Goal: Task Accomplishment & Management: Manage account settings

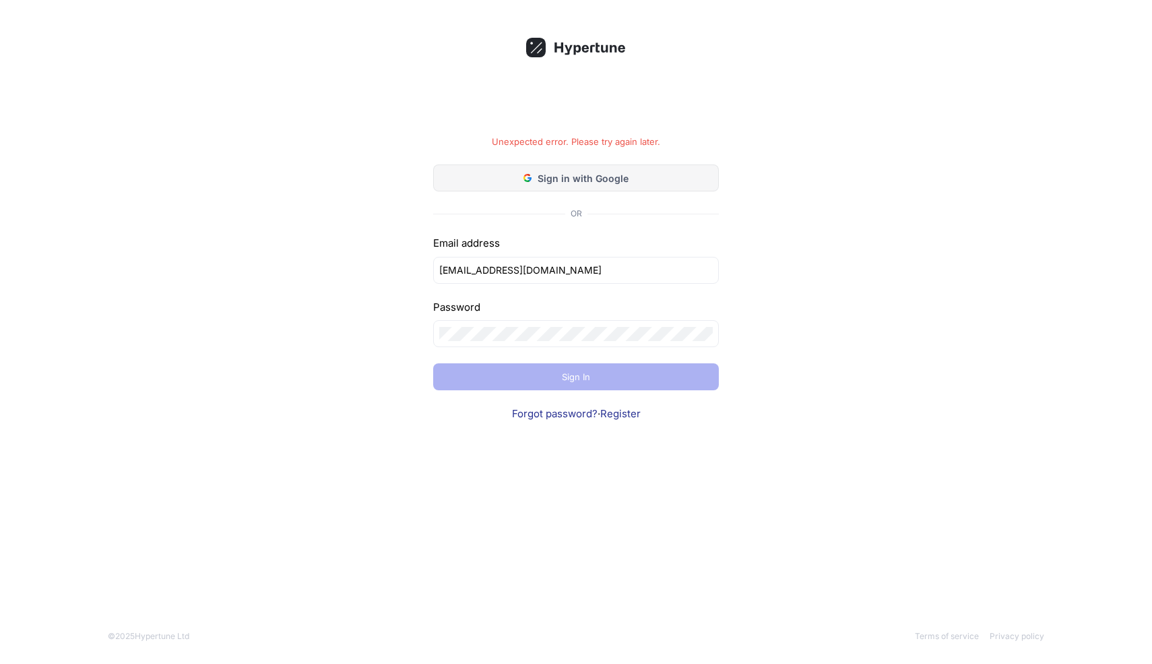
click at [601, 187] on button "Sign in with Google" at bounding box center [576, 177] width 286 height 27
click at [572, 408] on link "Forgot password?" at bounding box center [555, 413] width 86 height 13
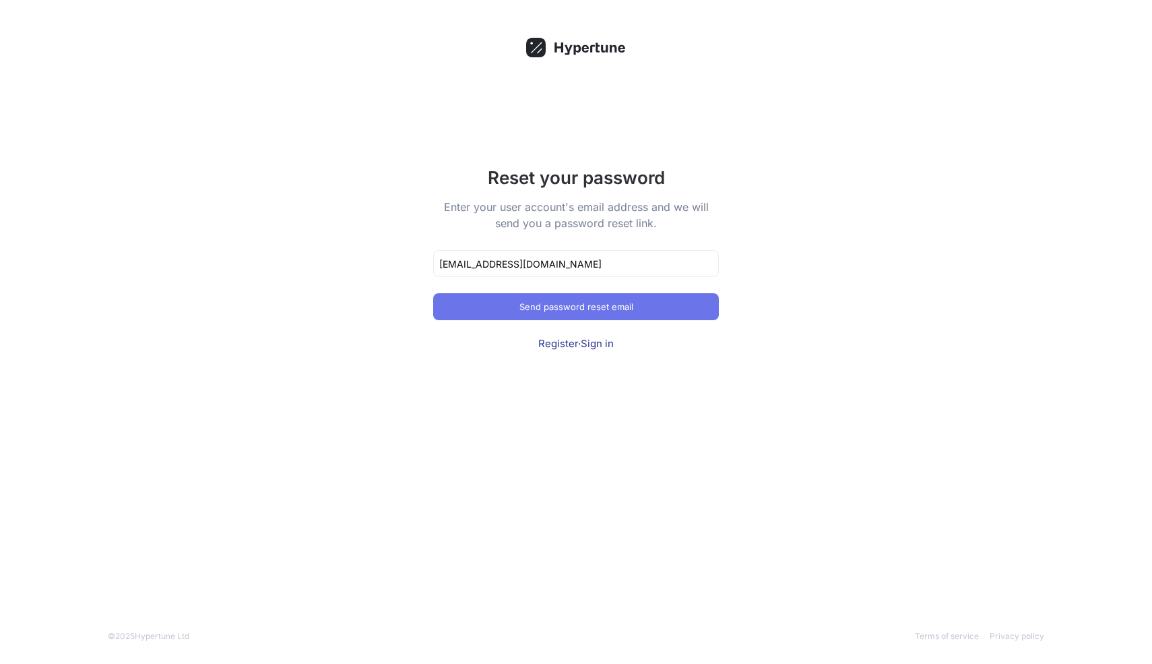
click at [561, 297] on button "Send password reset email" at bounding box center [576, 306] width 286 height 27
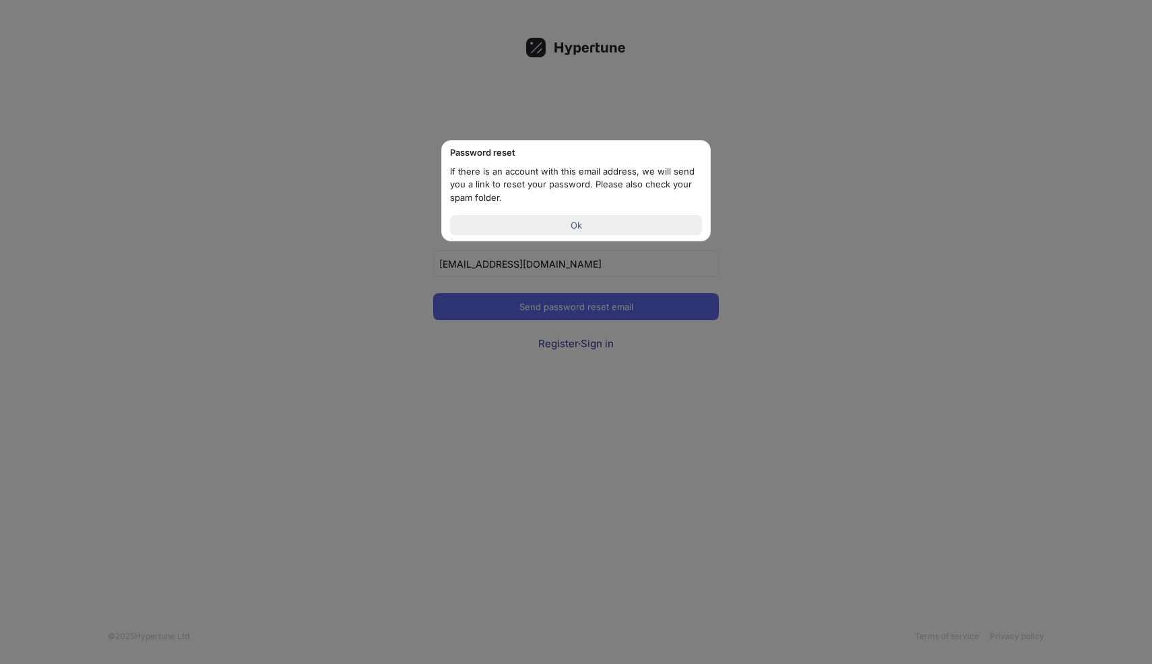
click at [555, 221] on button "Ok" at bounding box center [576, 225] width 252 height 20
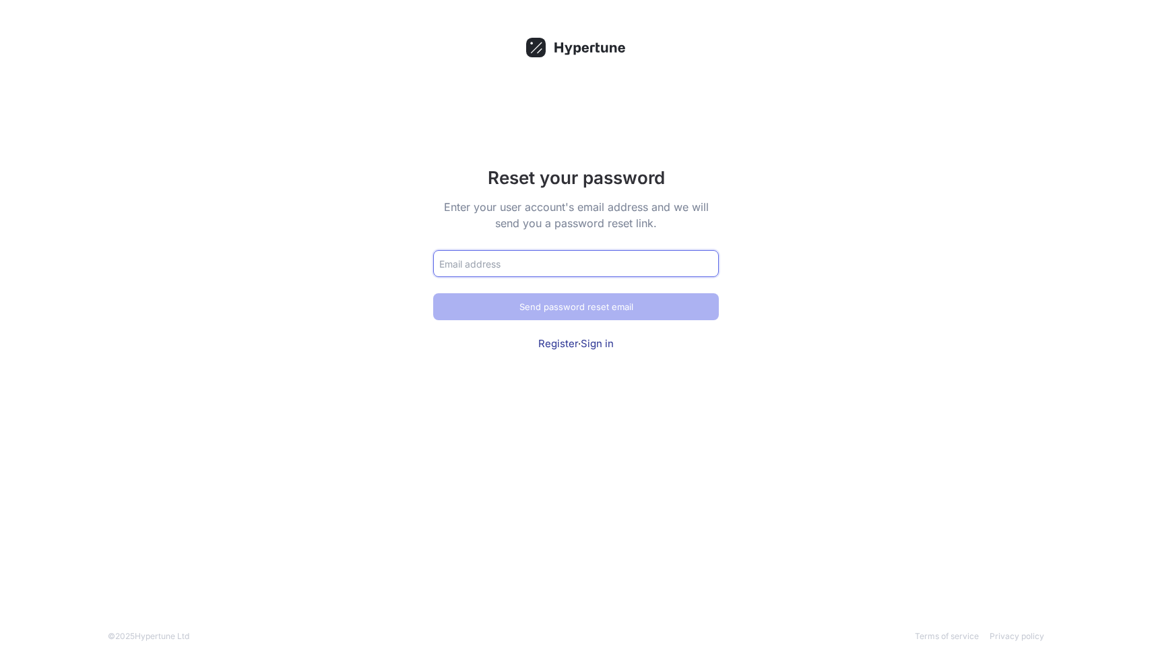
click at [549, 268] on input "text" at bounding box center [576, 264] width 274 height 14
type input "[EMAIL_ADDRESS][DOMAIN_NAME]"
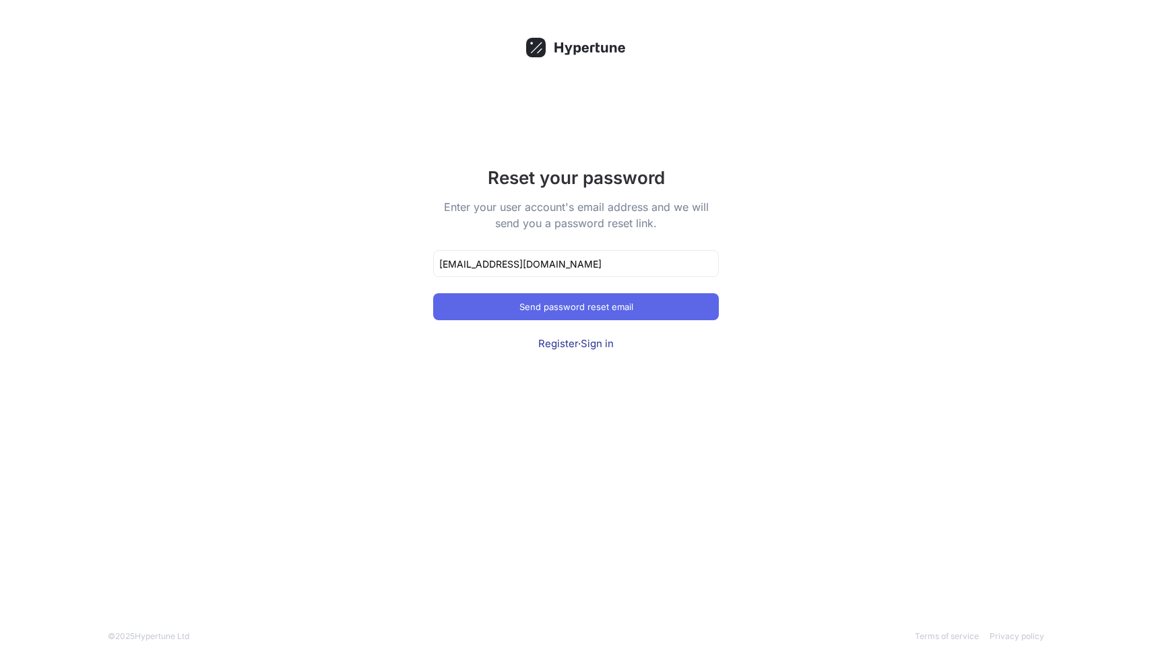
click at [592, 342] on link "Sign in" at bounding box center [597, 343] width 33 height 13
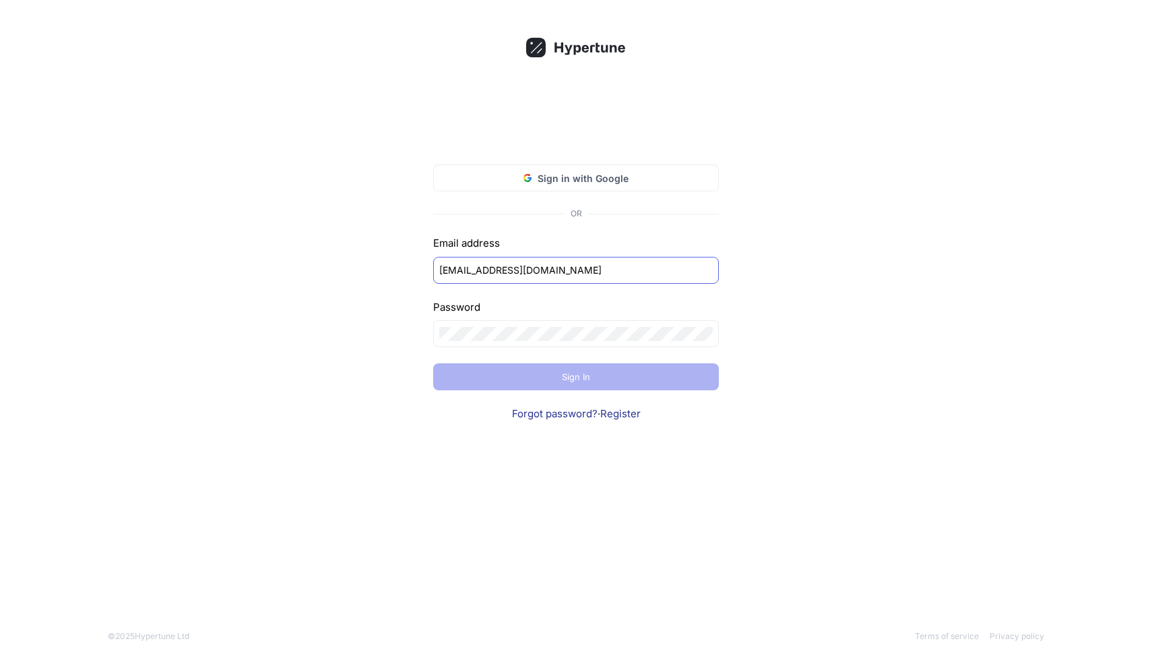
click at [540, 277] on div "[EMAIL_ADDRESS][DOMAIN_NAME]" at bounding box center [576, 270] width 286 height 27
click at [578, 180] on span "Sign in with Google" at bounding box center [583, 178] width 91 height 14
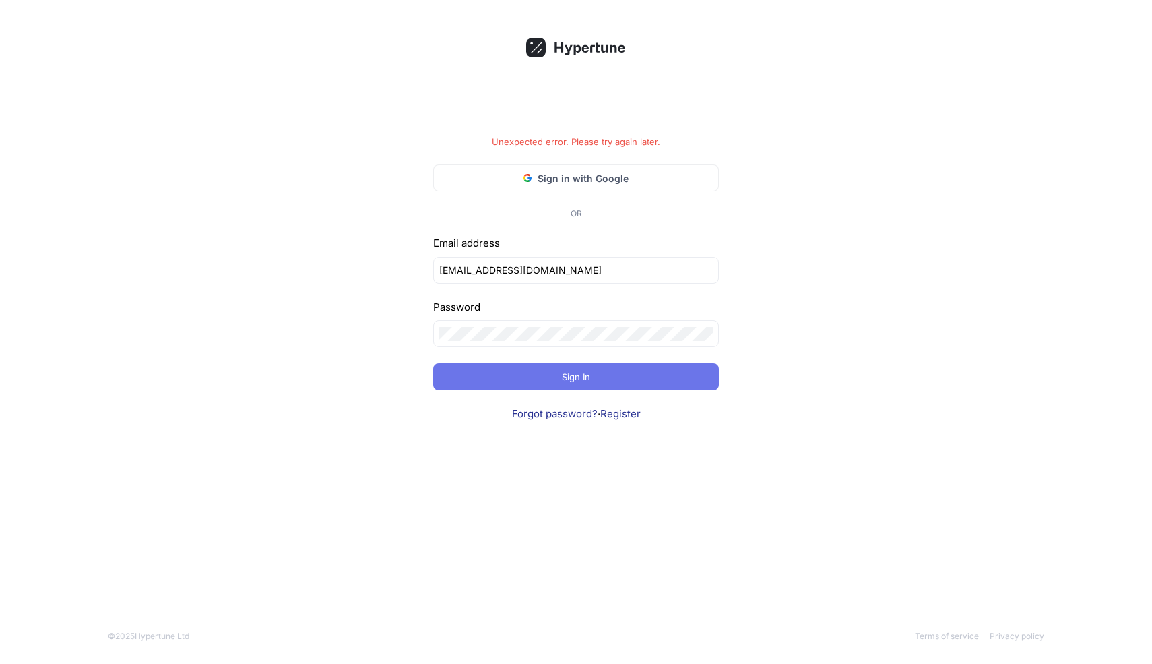
click at [548, 377] on button "Sign In" at bounding box center [576, 376] width 286 height 27
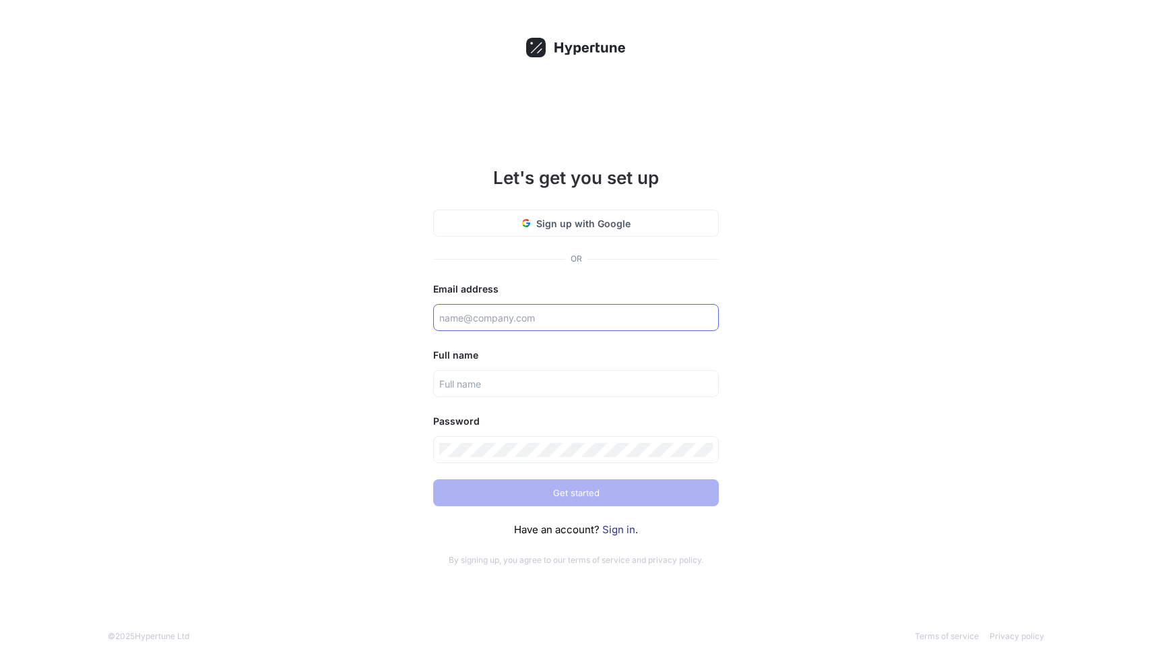
click at [535, 311] on input "text" at bounding box center [576, 318] width 274 height 14
type input "[EMAIL_ADDRESS][DOMAIN_NAME]"
type input "محمد فریدی راد"
click at [552, 261] on div "OR" at bounding box center [576, 259] width 286 height 12
click at [602, 530] on link "Sign in" at bounding box center [618, 529] width 33 height 13
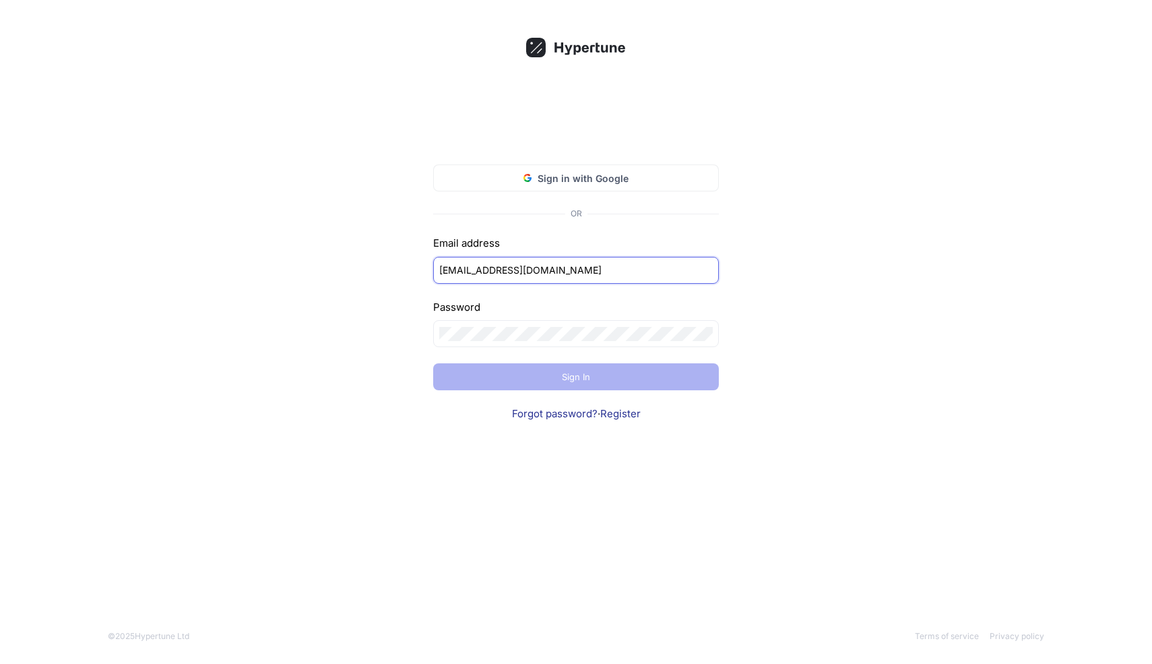
click at [505, 266] on input "[EMAIL_ADDRESS][DOMAIN_NAME]" at bounding box center [576, 270] width 274 height 14
click at [538, 173] on div "Sign in with Google" at bounding box center [576, 178] width 105 height 14
click at [605, 177] on span "Sign in with Google" at bounding box center [583, 178] width 91 height 14
